Goal: Information Seeking & Learning: Find specific fact

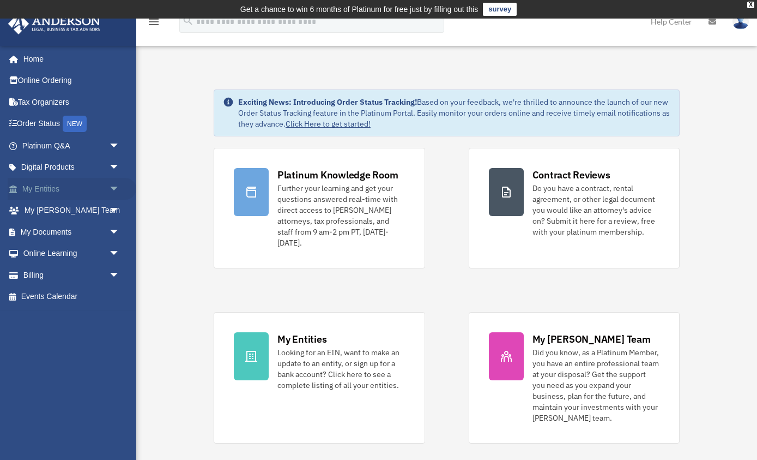
click at [60, 190] on link "My Entities arrow_drop_down" at bounding box center [72, 189] width 129 height 22
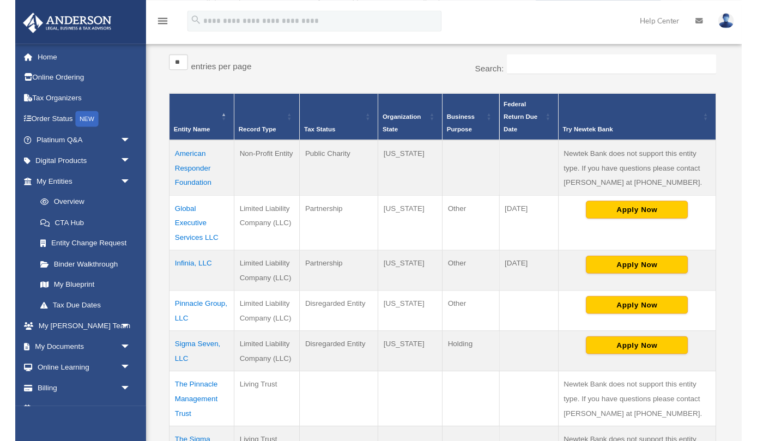
scroll to position [197, 0]
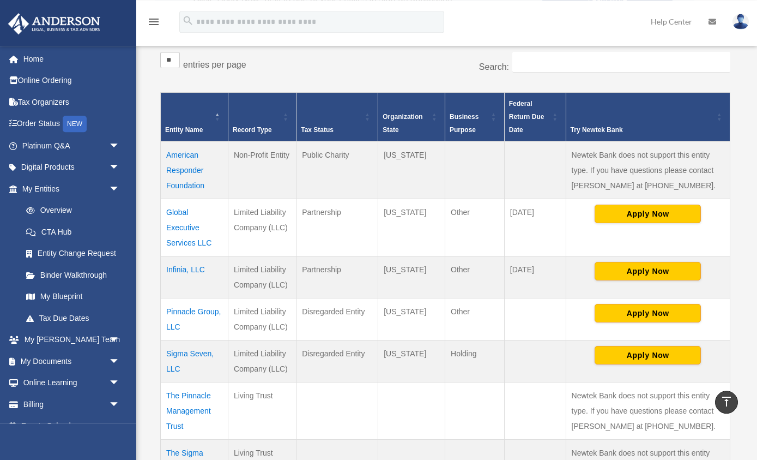
click at [182, 261] on td "Infinia, LLC" at bounding box center [195, 277] width 68 height 42
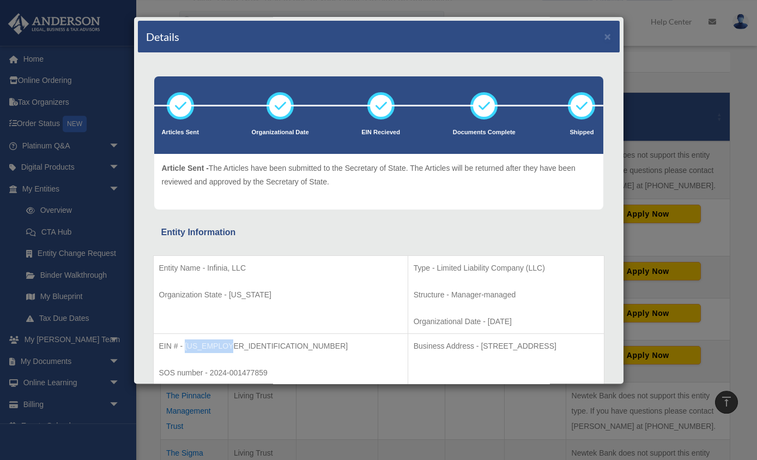
drag, startPoint x: 184, startPoint y: 343, endPoint x: 226, endPoint y: 345, distance: 42.0
click at [226, 345] on p "EIN # - [US_EMPLOYER_IDENTIFICATION_NUMBER]" at bounding box center [280, 346] width 243 height 14
click at [196, 345] on p "EIN # - [US_EMPLOYER_IDENTIFICATION_NUMBER]" at bounding box center [280, 346] width 243 height 14
drag, startPoint x: 196, startPoint y: 345, endPoint x: 240, endPoint y: 346, distance: 44.7
click at [240, 346] on p "EIN # - 99-3646061" at bounding box center [280, 346] width 243 height 14
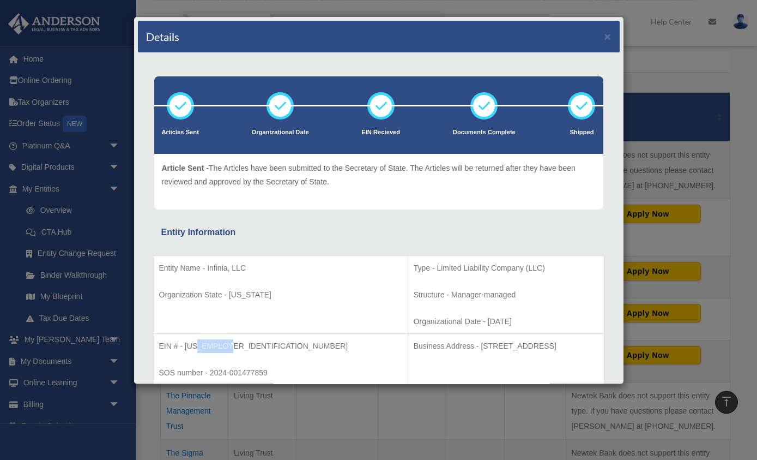
copy p "3646061"
drag, startPoint x: 184, startPoint y: 345, endPoint x: 231, endPoint y: 345, distance: 46.9
click at [231, 345] on p "EIN # - 99-3646061" at bounding box center [280, 346] width 243 height 14
copy p "99-3646061"
click at [227, 349] on p "EIN # - 99-3646061" at bounding box center [280, 346] width 243 height 14
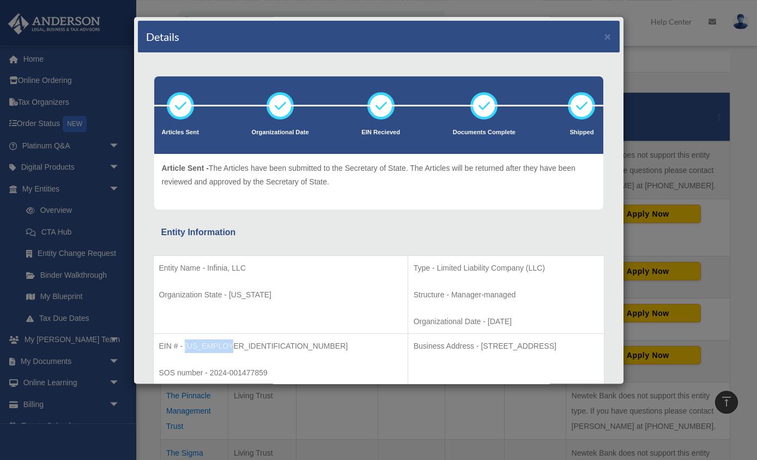
drag, startPoint x: 226, startPoint y: 349, endPoint x: 185, endPoint y: 342, distance: 41.9
click at [185, 342] on p "EIN # - 99-3646061" at bounding box center [280, 346] width 243 height 14
copy p "99-3646061"
